Goal: Use online tool/utility: Utilize a website feature to perform a specific function

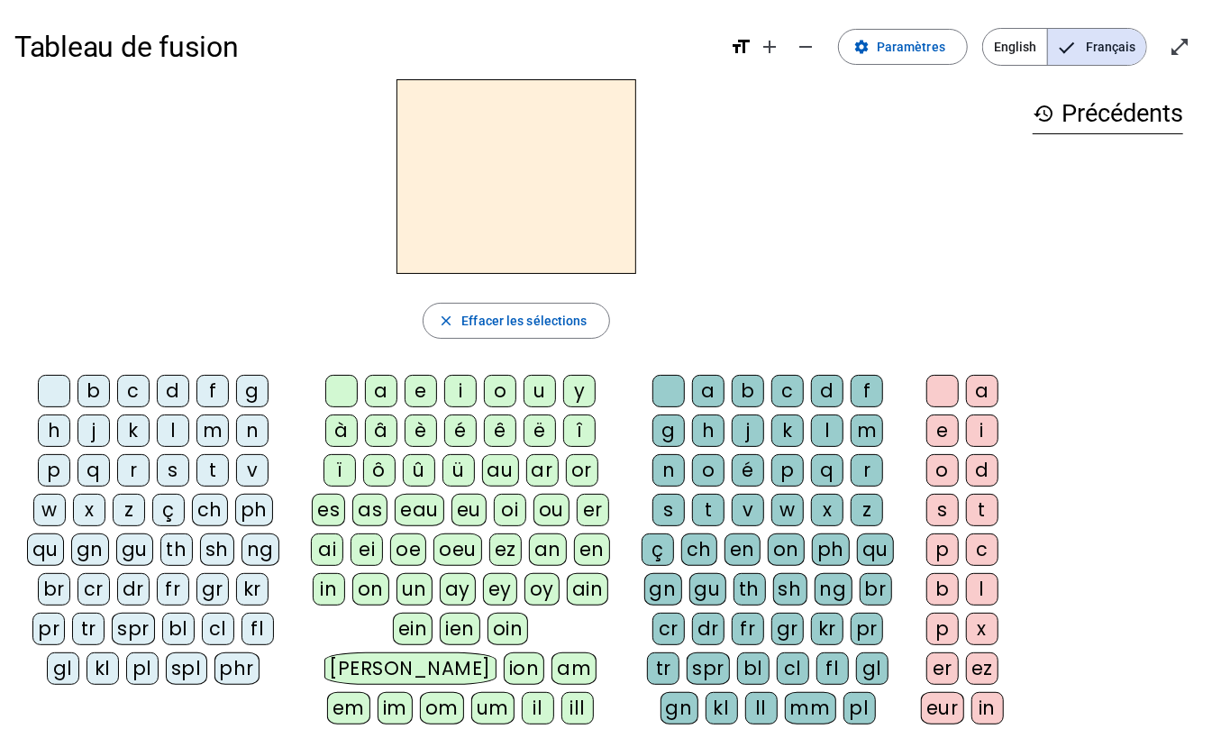
click at [210, 395] on div "f" at bounding box center [212, 391] width 32 height 32
click at [531, 324] on span "Effacer les sélections" at bounding box center [523, 321] width 125 height 22
click at [257, 631] on div "fl" at bounding box center [257, 629] width 32 height 32
click at [468, 515] on div "eu" at bounding box center [468, 510] width 35 height 32
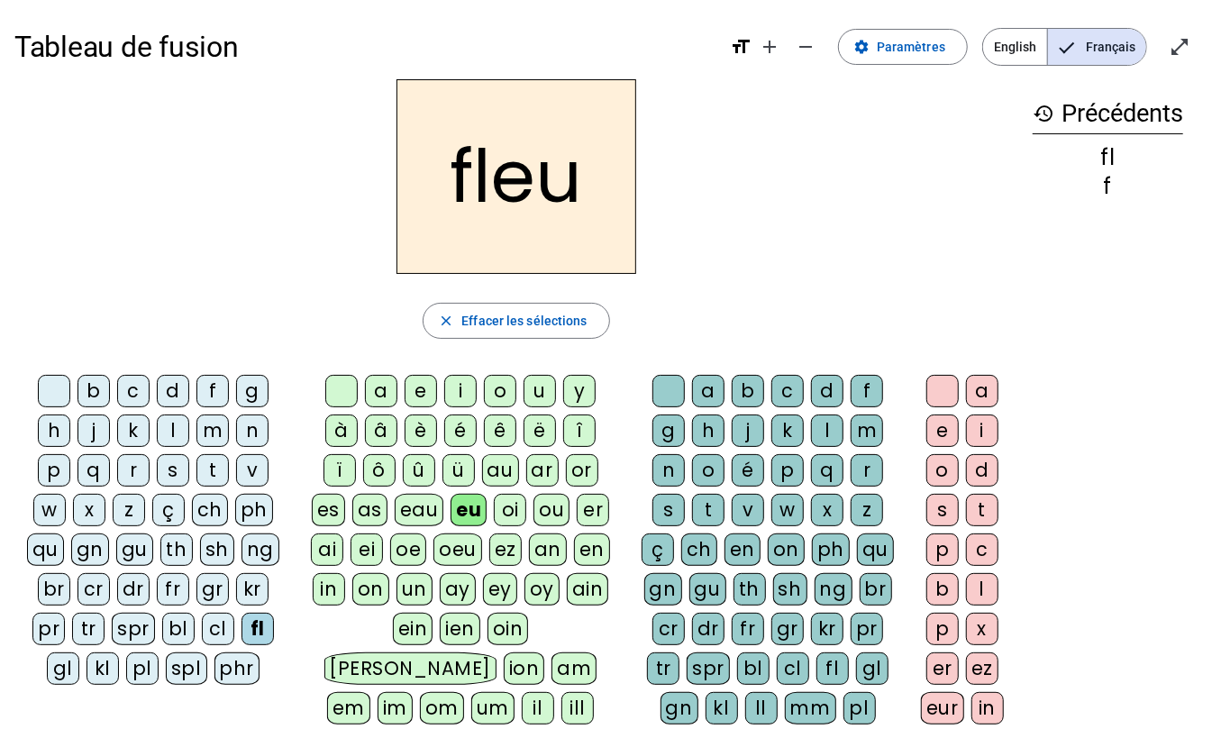
click at [861, 470] on div "r" at bounding box center [866, 470] width 32 height 32
click at [173, 438] on div "l" at bounding box center [173, 430] width 32 height 32
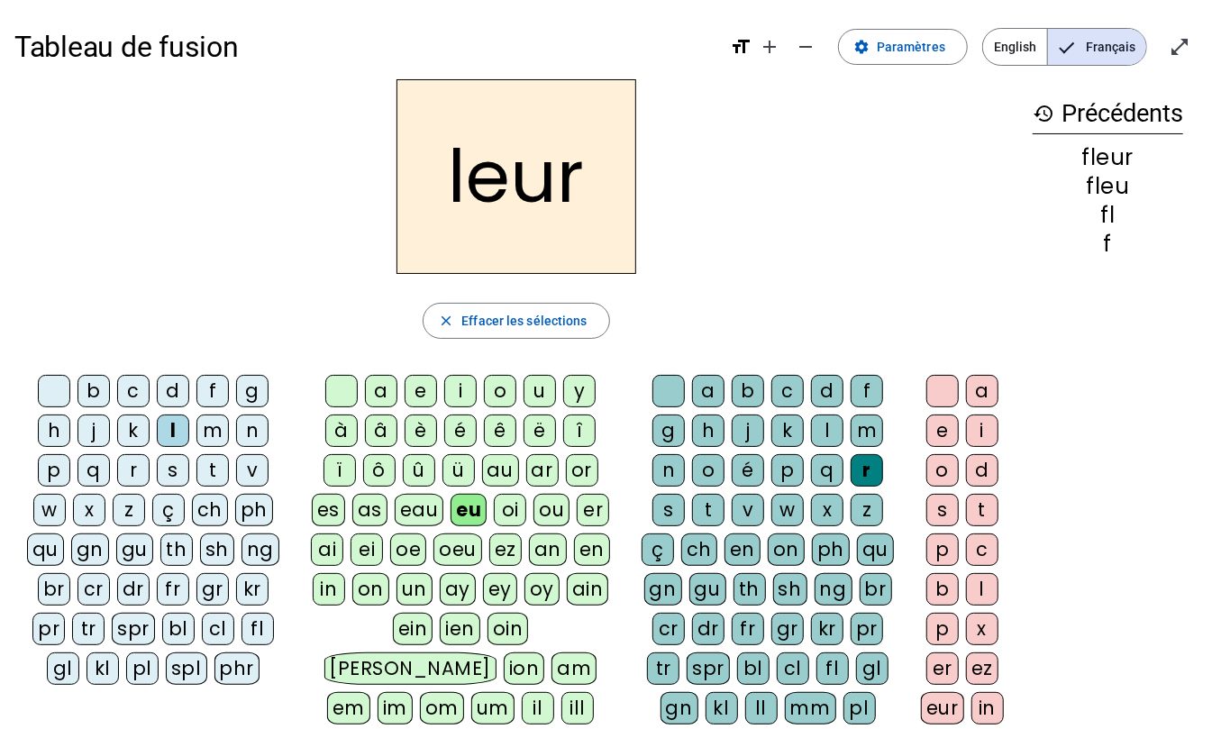
click at [54, 479] on div "p" at bounding box center [54, 470] width 32 height 32
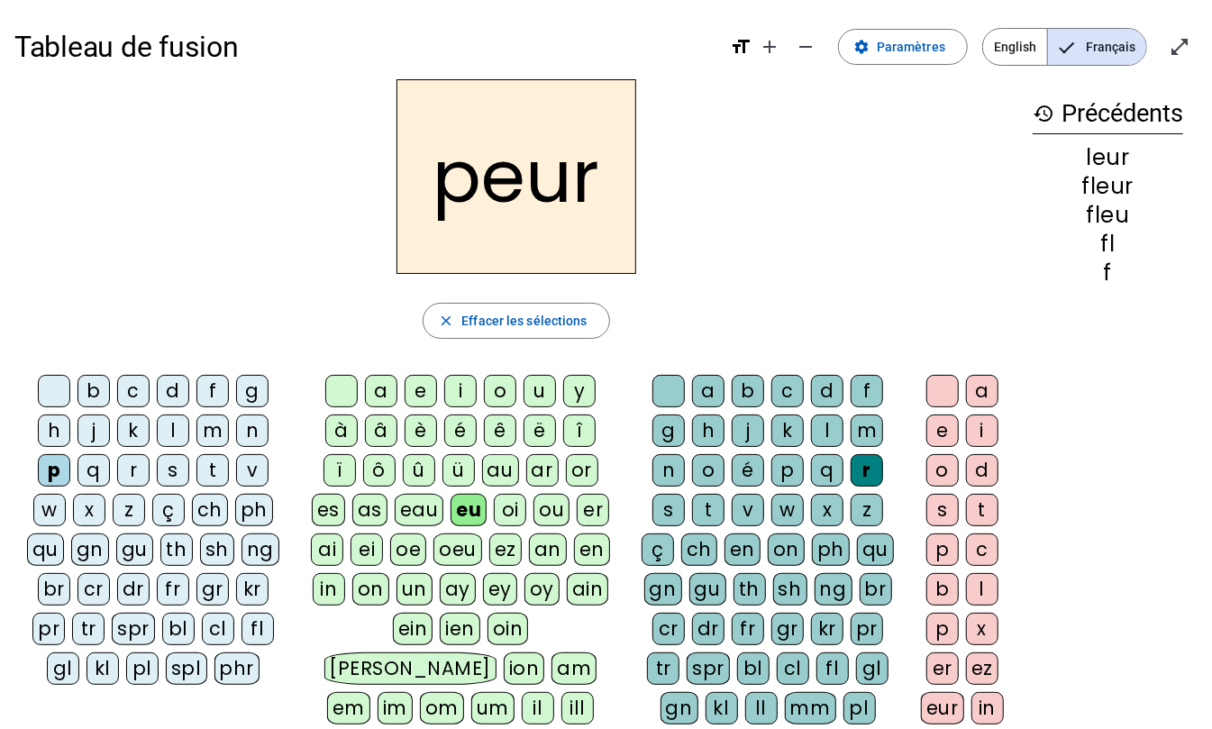
click at [372, 393] on div "a" at bounding box center [381, 391] width 32 height 32
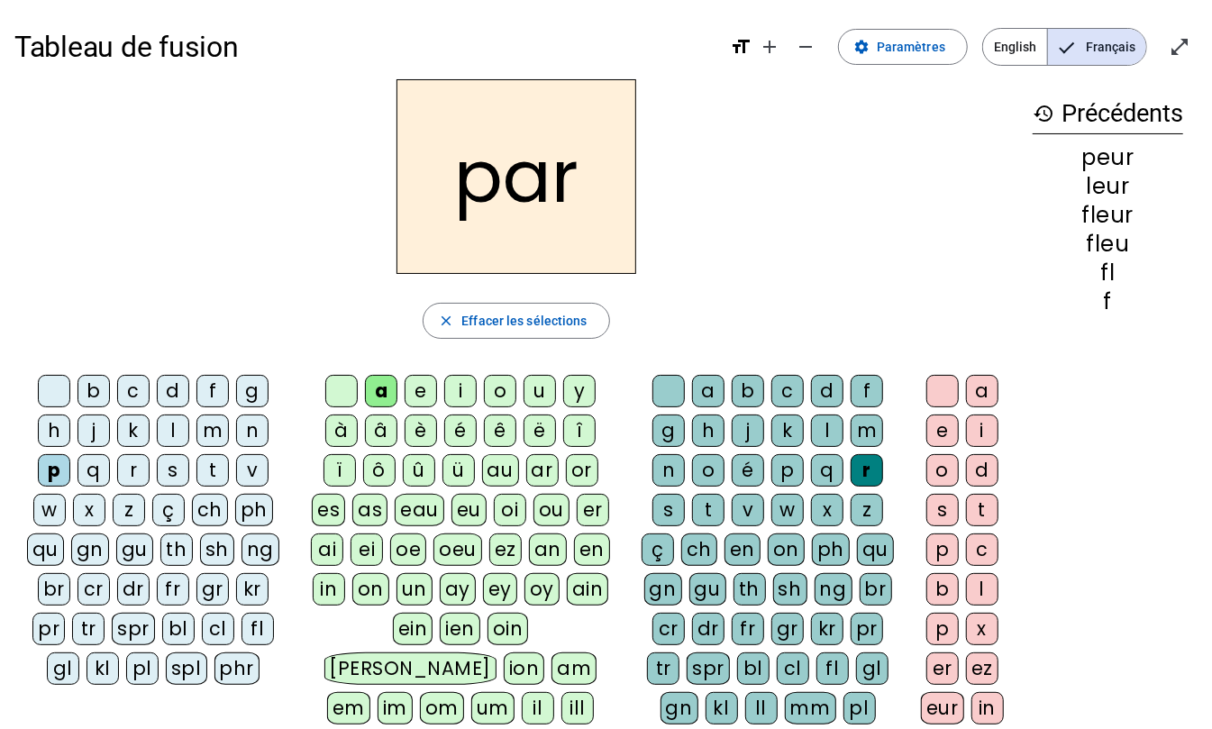
click at [169, 430] on div "l" at bounding box center [173, 430] width 32 height 32
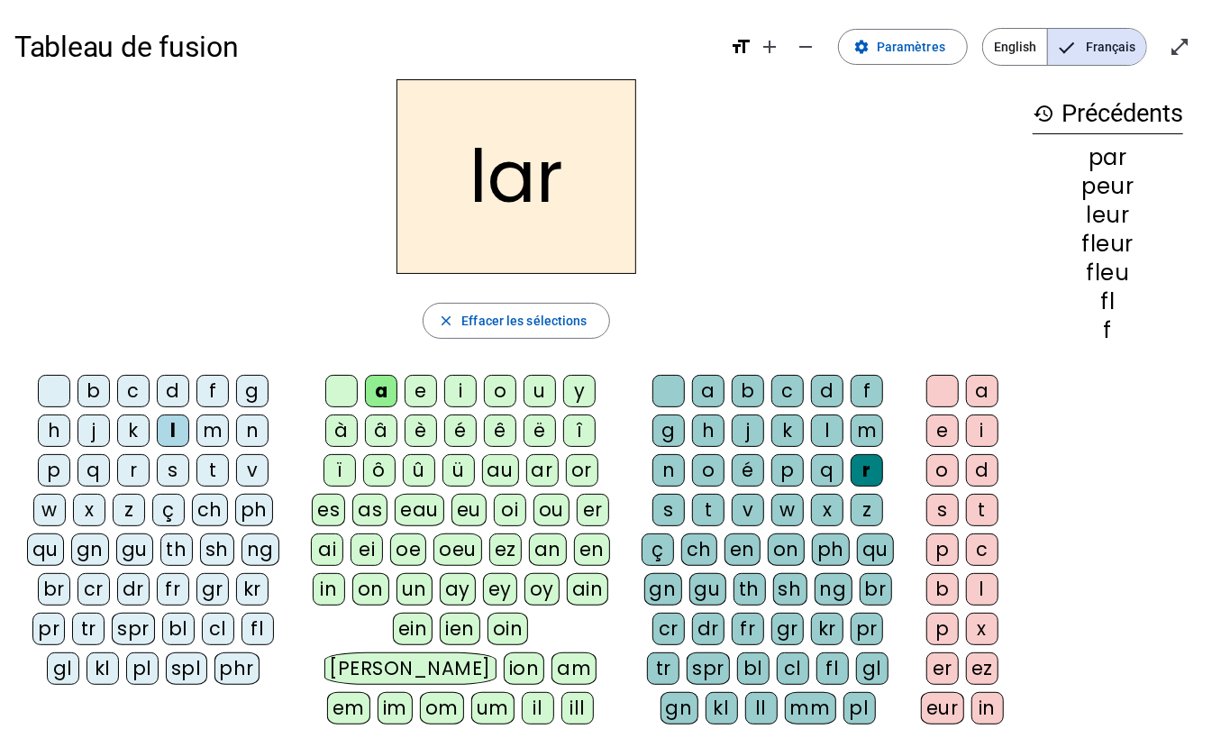
click at [133, 394] on div "c" at bounding box center [133, 391] width 32 height 32
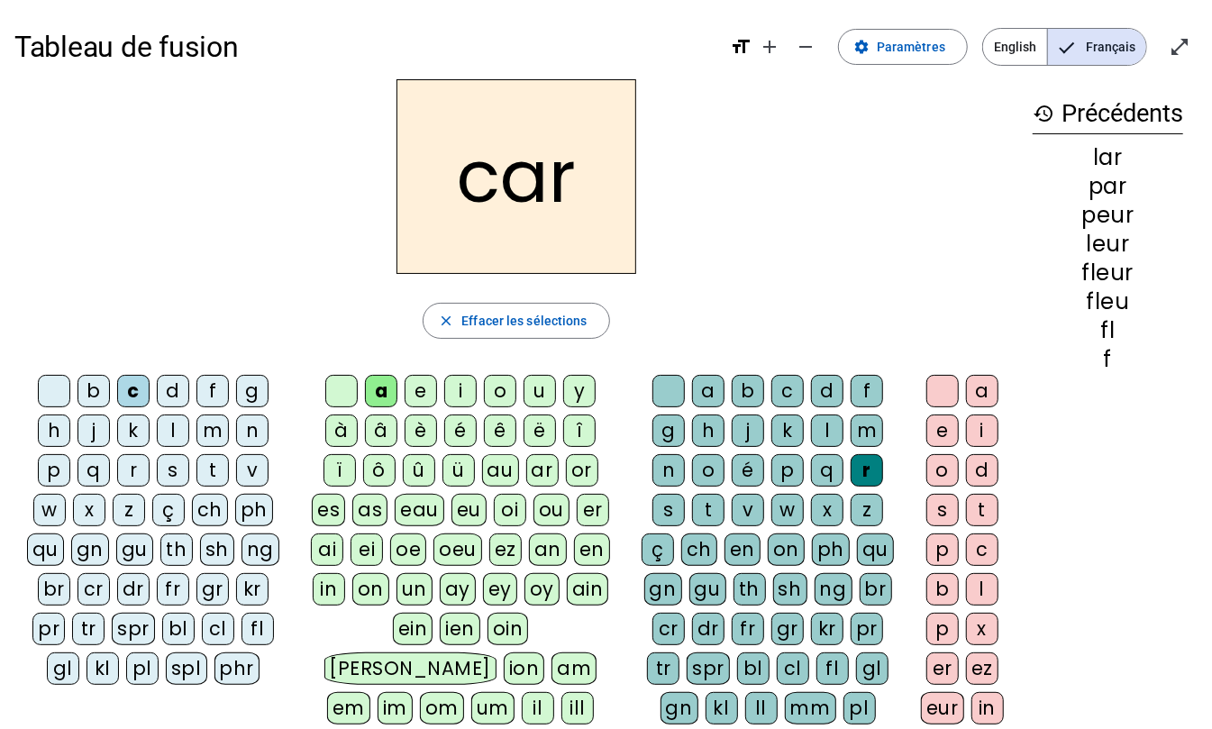
click at [97, 404] on div "b" at bounding box center [93, 391] width 32 height 32
click at [207, 467] on div "t" at bounding box center [212, 470] width 32 height 32
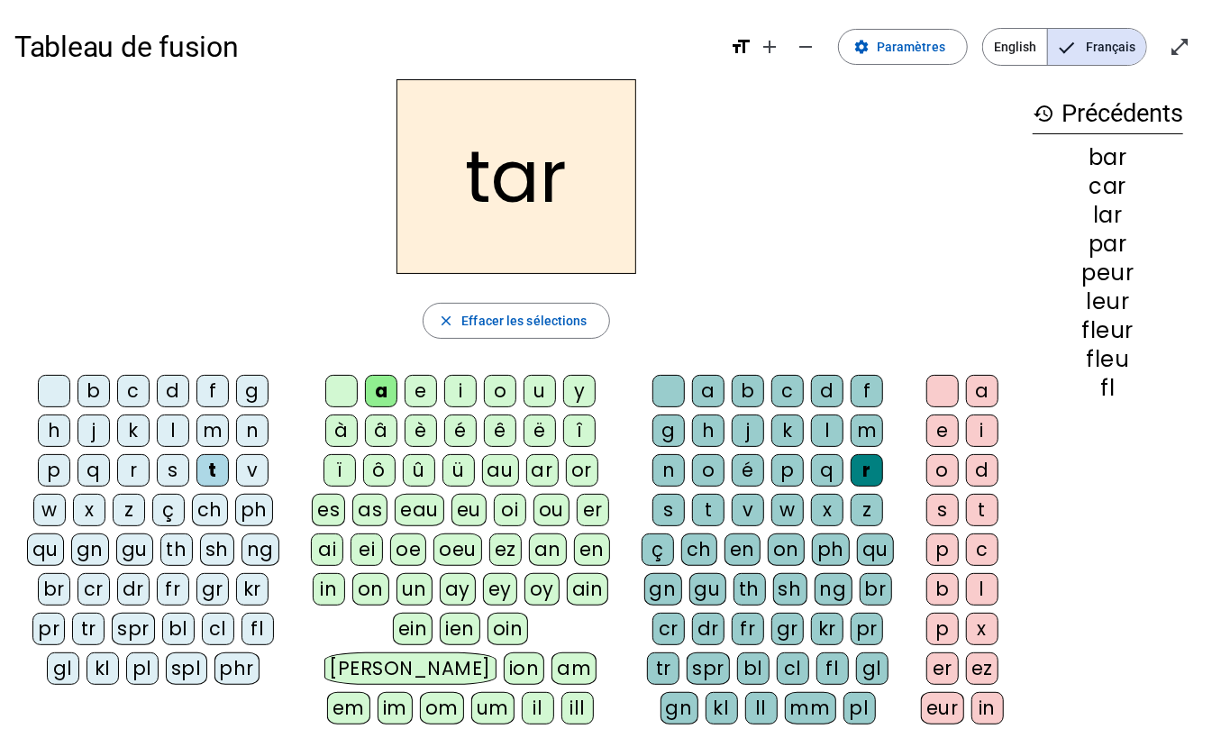
click at [51, 473] on div "p" at bounding box center [54, 470] width 32 height 32
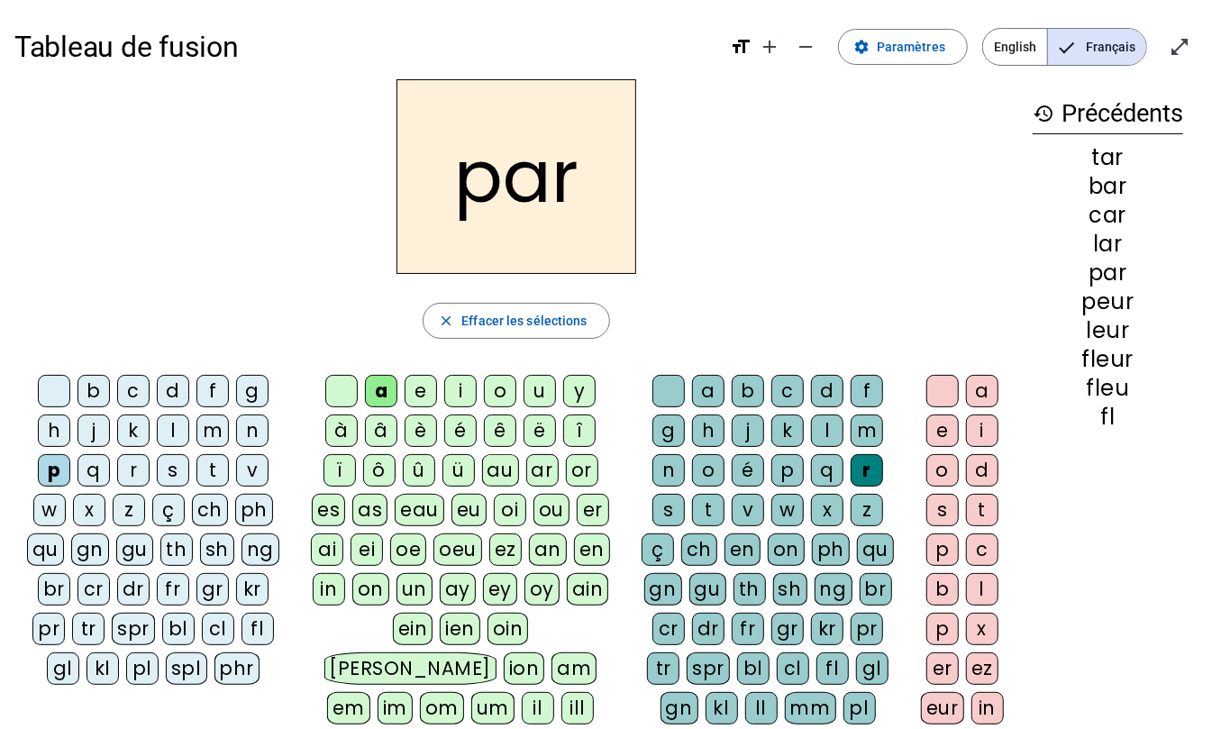
click at [548, 400] on div "u" at bounding box center [539, 391] width 32 height 32
click at [167, 397] on div "d" at bounding box center [173, 391] width 32 height 32
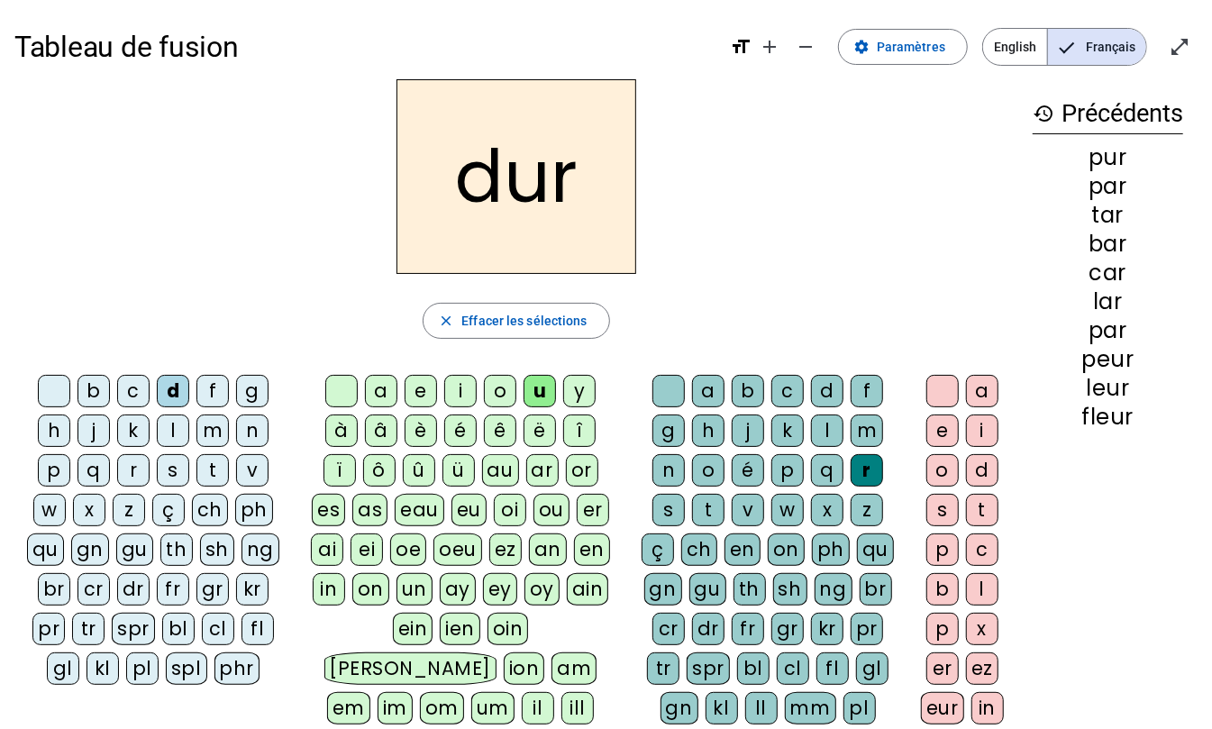
click at [180, 477] on div "s" at bounding box center [173, 470] width 32 height 32
click at [206, 433] on div "m" at bounding box center [212, 430] width 32 height 32
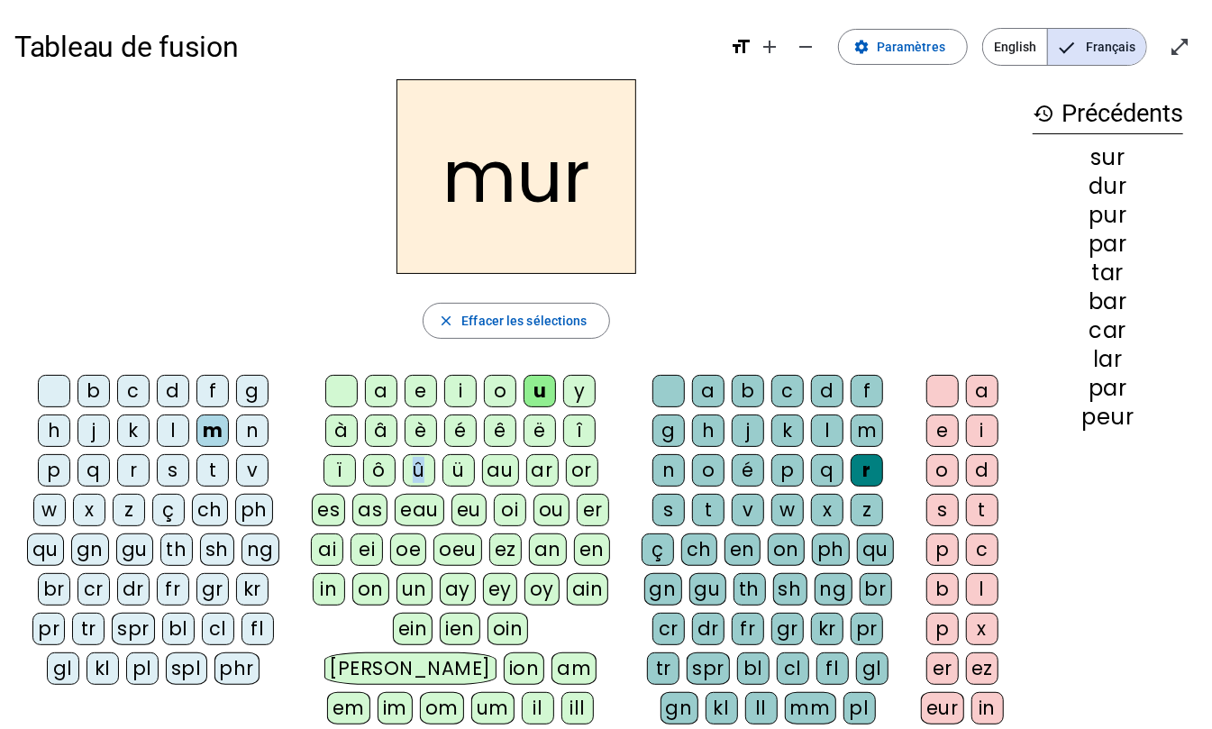
click at [418, 473] on div "û" at bounding box center [419, 470] width 32 height 32
click at [545, 398] on div "u" at bounding box center [539, 391] width 32 height 32
click at [131, 391] on div "c" at bounding box center [133, 391] width 32 height 32
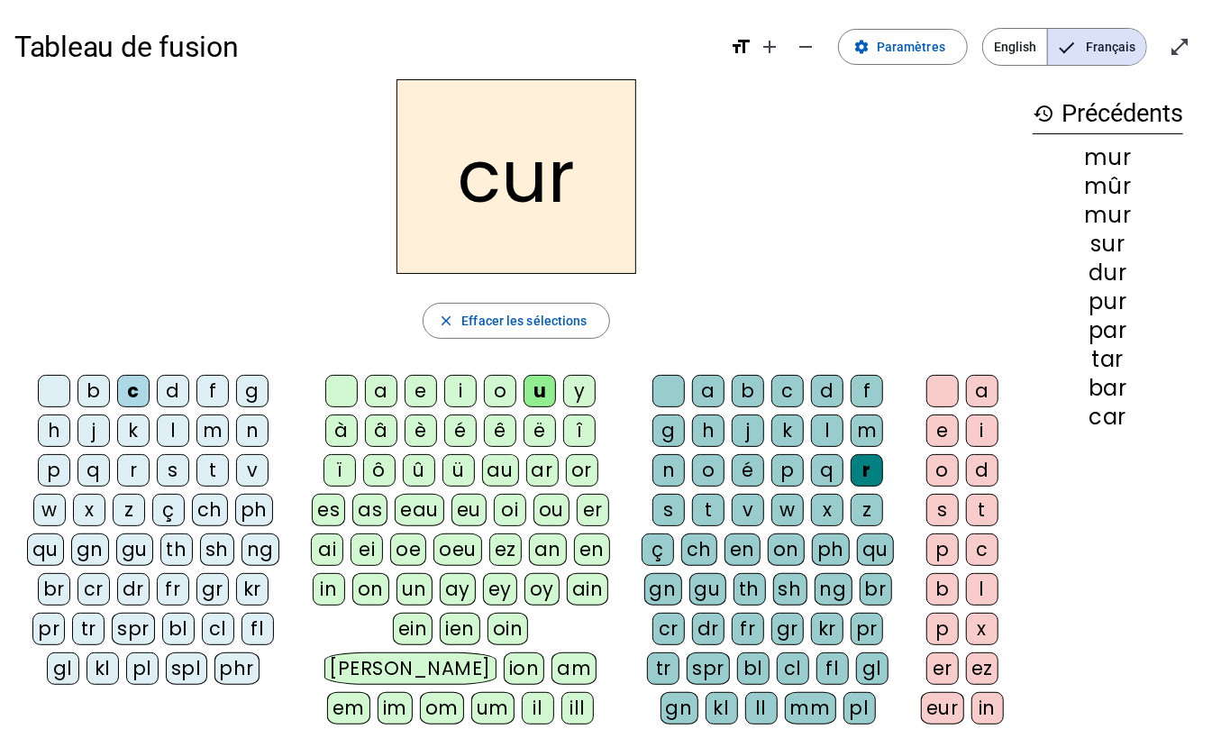
click at [942, 432] on div "e" at bounding box center [942, 430] width 32 height 32
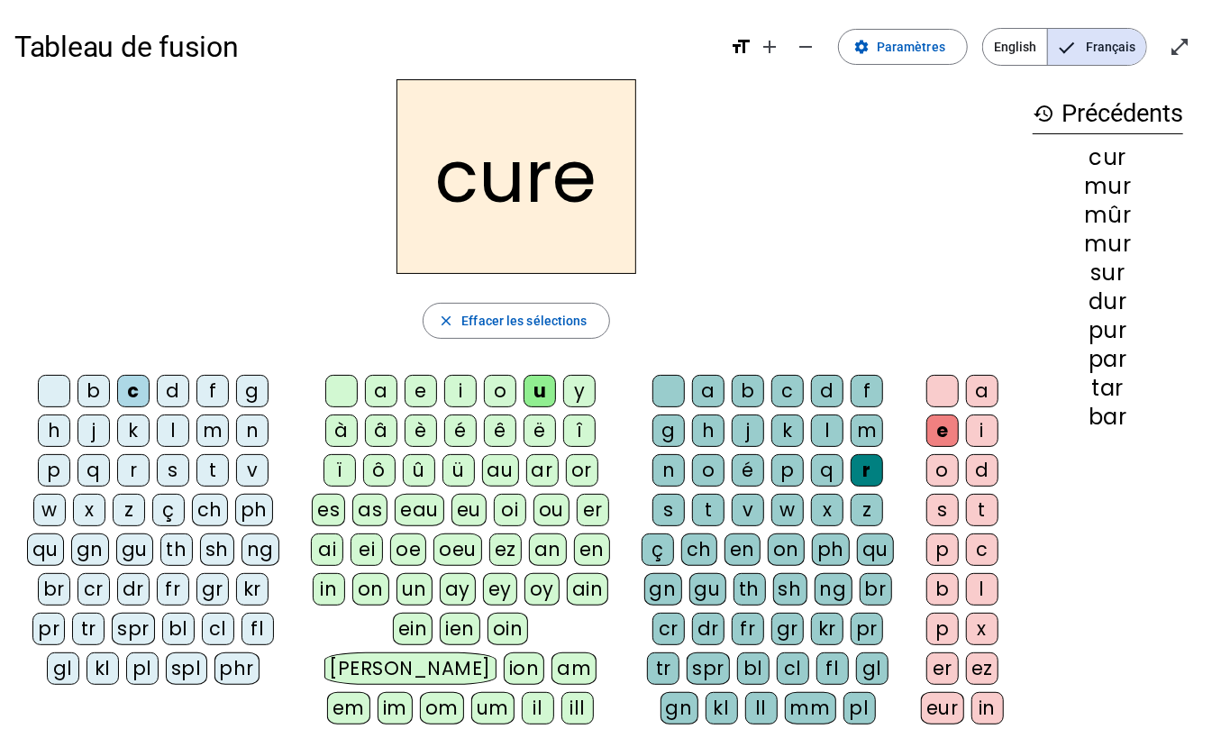
click at [177, 387] on div "d" at bounding box center [173, 391] width 32 height 32
click at [95, 394] on div "b" at bounding box center [93, 391] width 32 height 32
click at [665, 514] on div "s" at bounding box center [668, 510] width 32 height 32
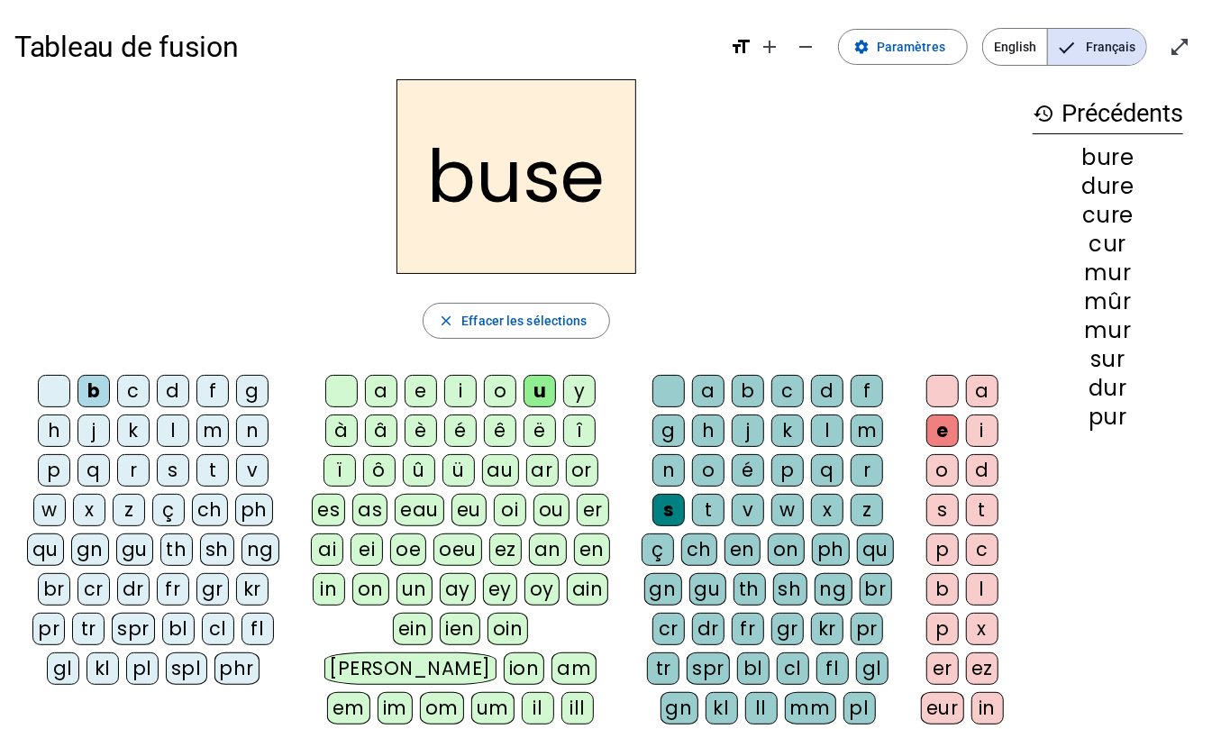
click at [214, 440] on div "m" at bounding box center [212, 430] width 32 height 32
